Goal: Go to known website: Go to known website

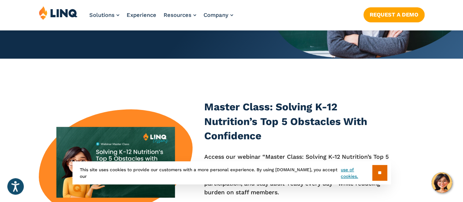
scroll to position [146, 0]
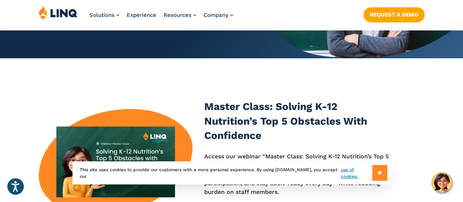
click at [373, 172] on input "**" at bounding box center [379, 173] width 15 height 16
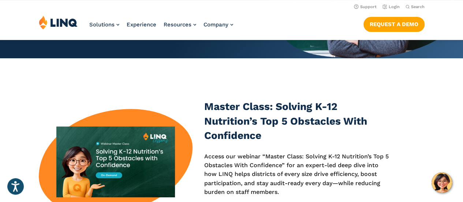
scroll to position [0, 0]
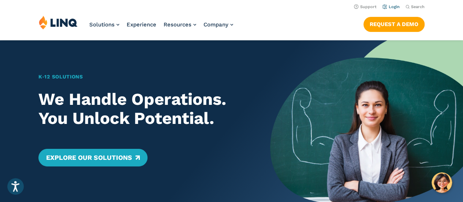
click at [389, 6] on link "Login" at bounding box center [391, 6] width 17 height 5
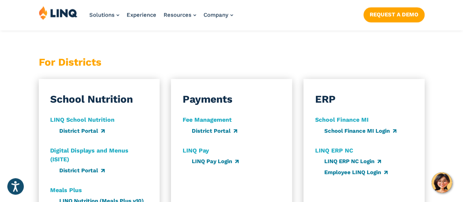
scroll to position [439, 0]
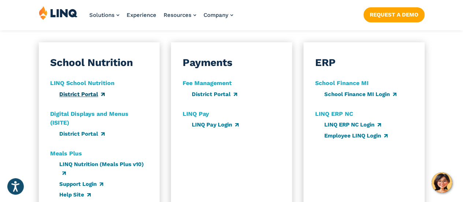
click at [80, 91] on link "District Portal" at bounding box center [81, 94] width 45 height 7
